Goal: Task Accomplishment & Management: Manage account settings

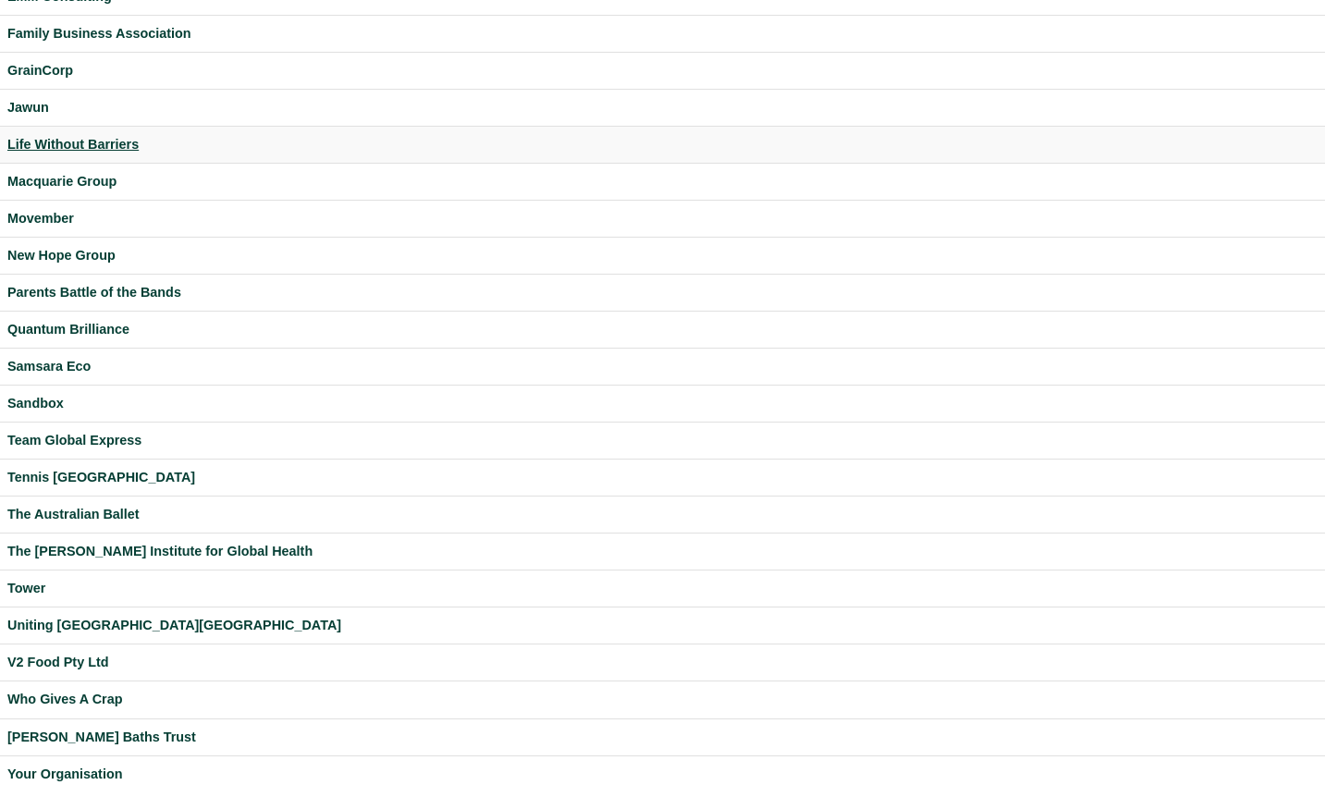
scroll to position [431, 0]
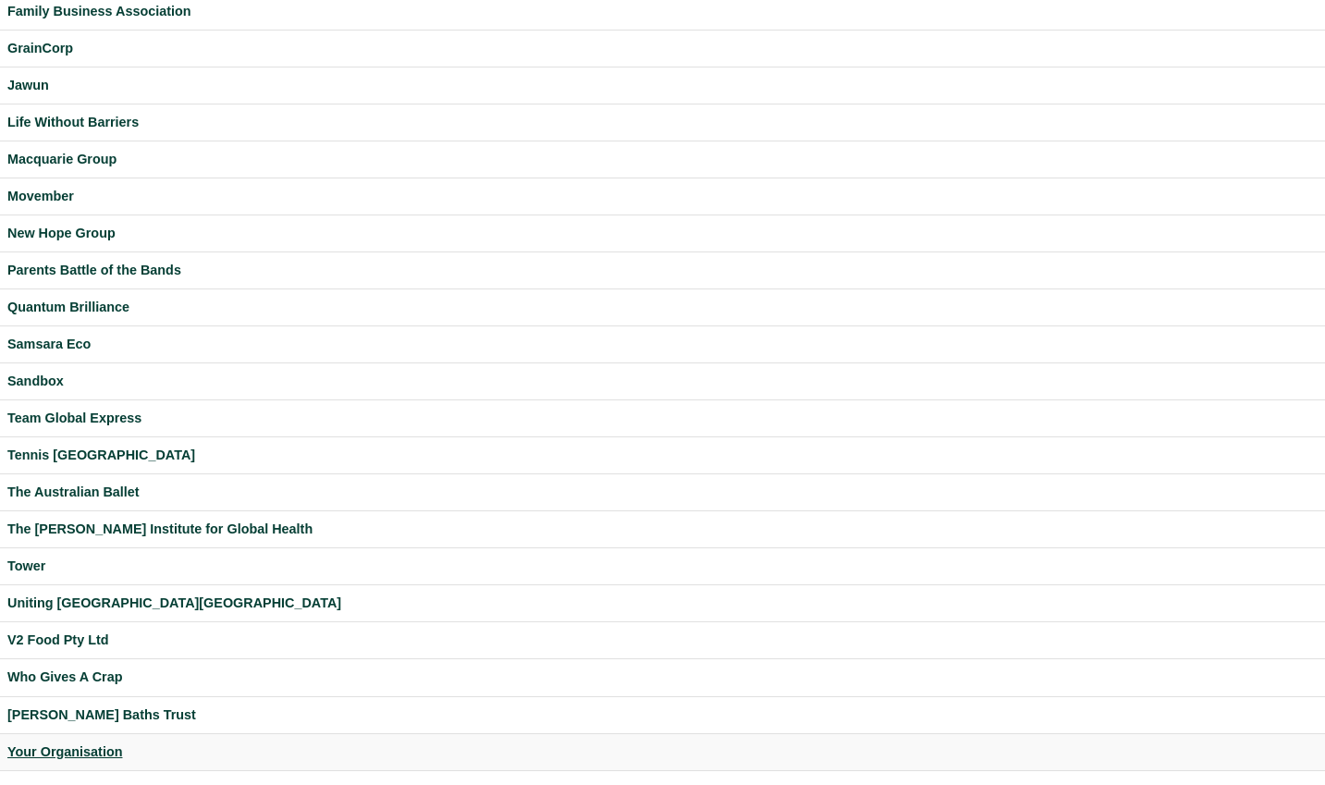
click at [84, 754] on div "Your Organisation" at bounding box center [662, 752] width 1310 height 21
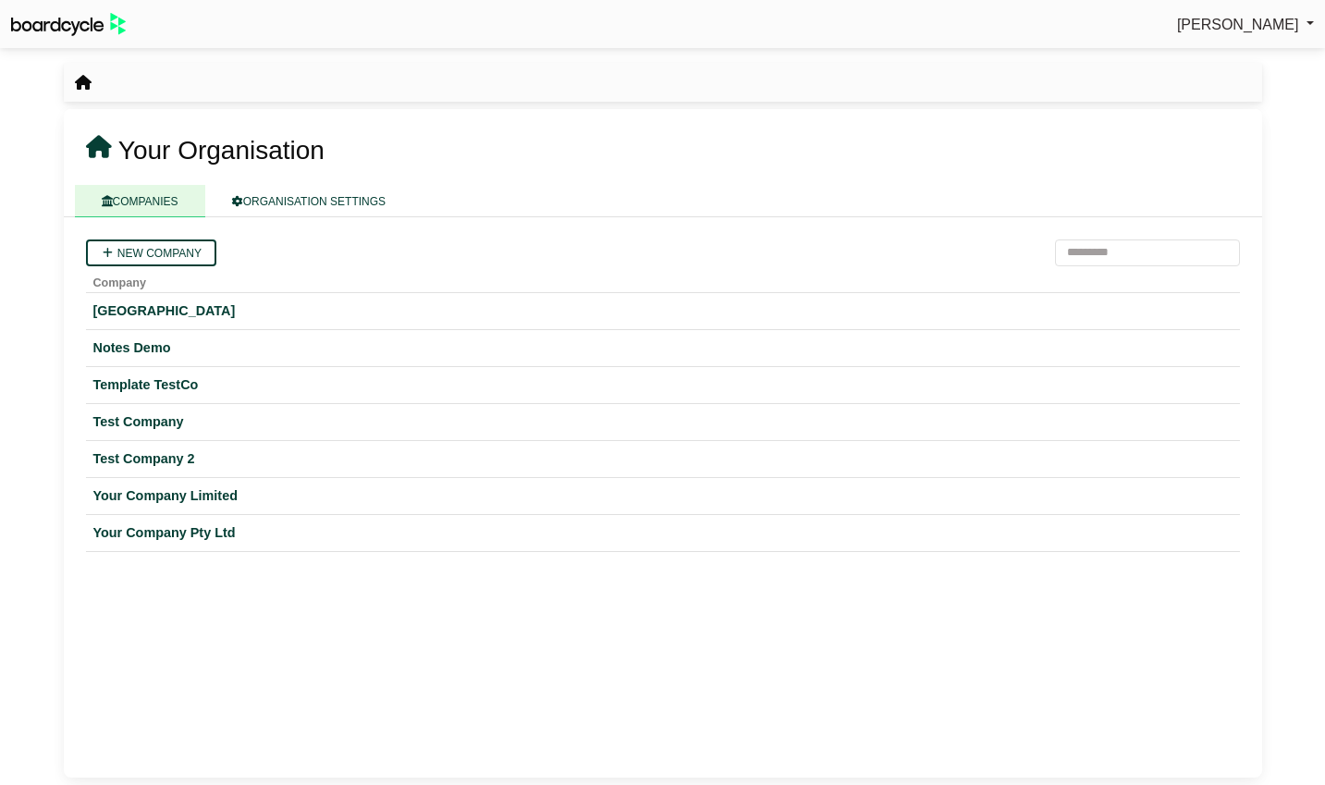
click at [1253, 21] on span "Richard Conway" at bounding box center [1238, 25] width 122 height 16
click at [1234, 60] on link "Sign Out" at bounding box center [1240, 55] width 148 height 35
click at [1222, 32] on span "Richard Conway" at bounding box center [1238, 25] width 122 height 16
click at [1215, 58] on link "Sign Out" at bounding box center [1240, 55] width 148 height 35
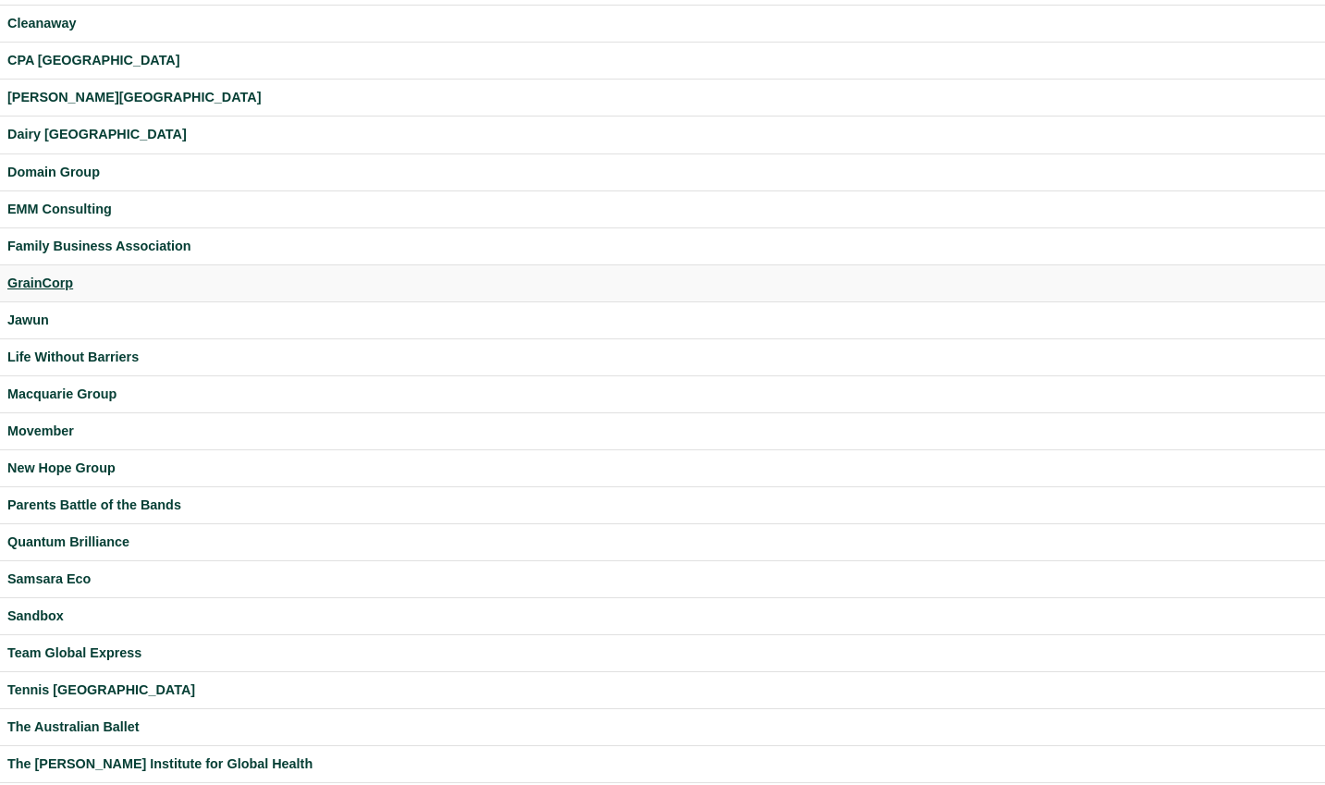
scroll to position [431, 0]
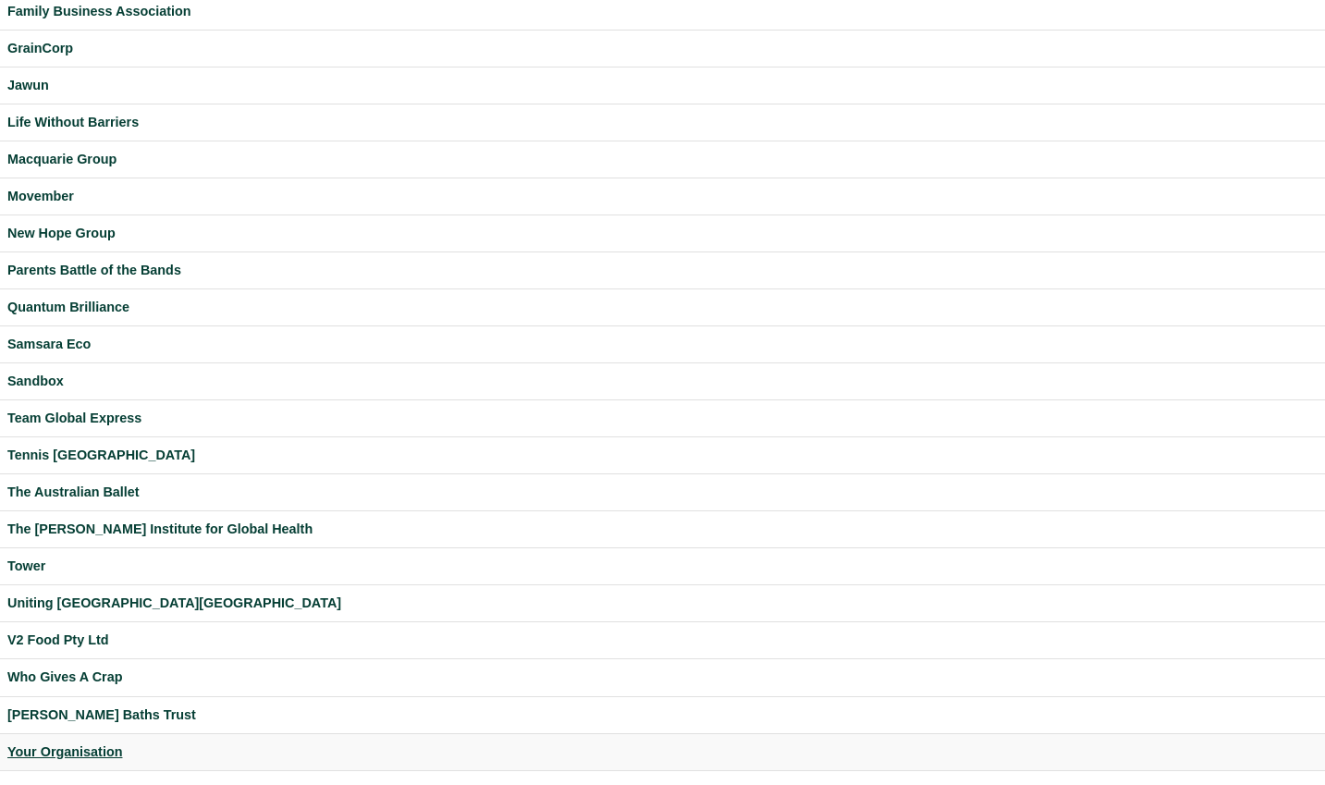
click at [92, 744] on div "Your Organisation" at bounding box center [662, 752] width 1310 height 21
